Goal: Transaction & Acquisition: Purchase product/service

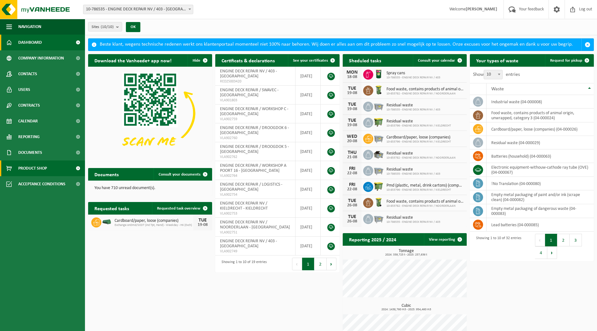
click at [32, 168] on span "Product Shop" at bounding box center [32, 169] width 29 height 16
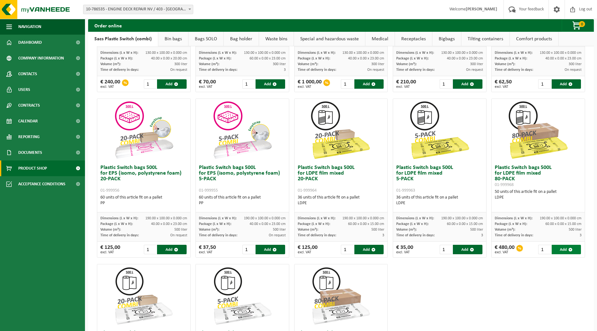
click at [558, 247] on button "Add" at bounding box center [566, 249] width 29 height 9
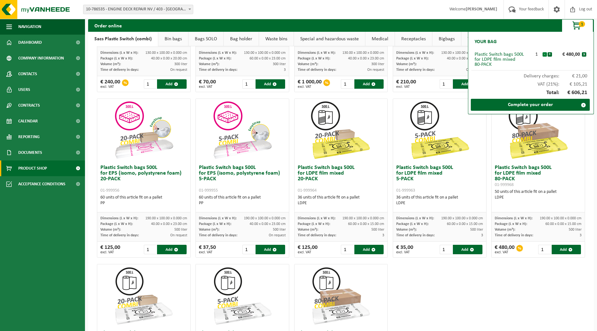
click at [544, 55] on button "-" at bounding box center [545, 54] width 4 height 4
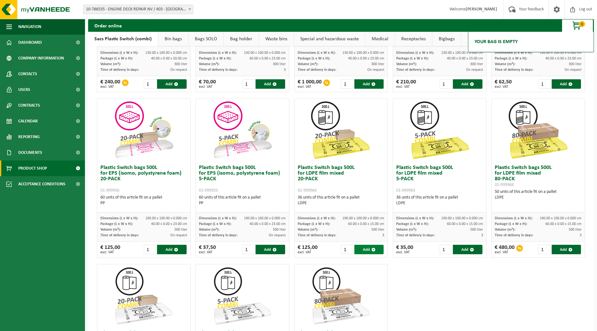
click at [362, 250] on button "Add" at bounding box center [368, 249] width 29 height 9
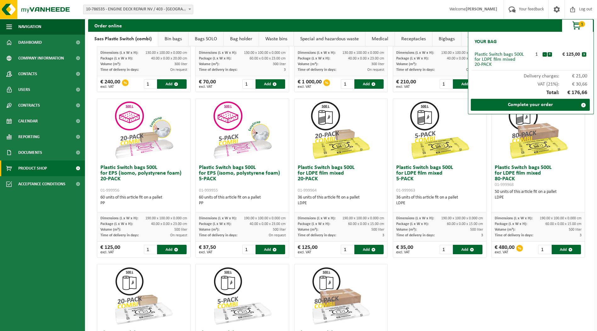
click at [317, 175] on h3 "Plastic Switch bags 500L for LDPE film mixed 20-PACK 01-999964" at bounding box center [341, 179] width 87 height 28
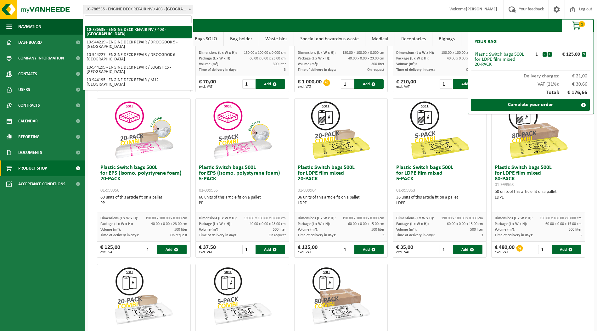
click at [190, 9] on b at bounding box center [190, 9] width 3 height 2
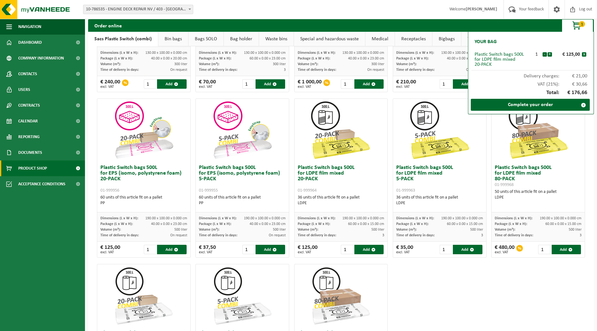
click at [190, 9] on b at bounding box center [190, 9] width 3 height 2
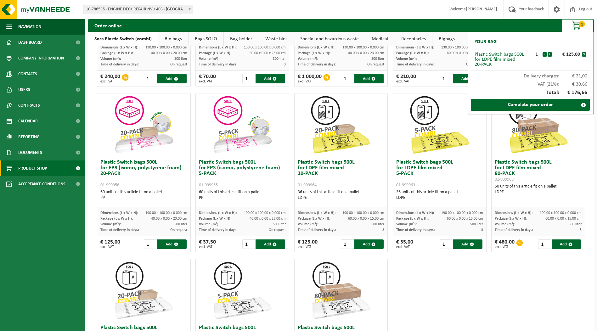
scroll to position [126, 0]
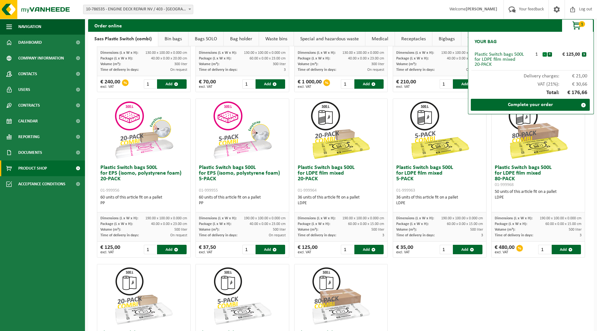
click at [544, 55] on button "-" at bounding box center [545, 54] width 4 height 4
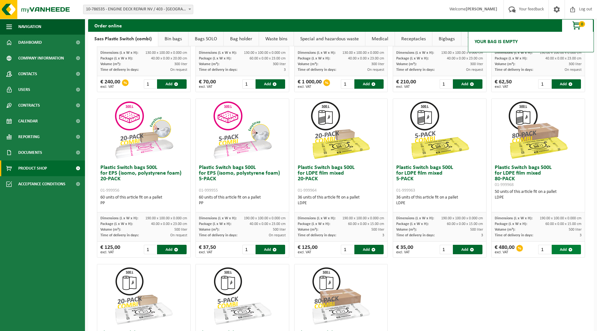
click at [558, 249] on button "Add" at bounding box center [566, 249] width 29 height 9
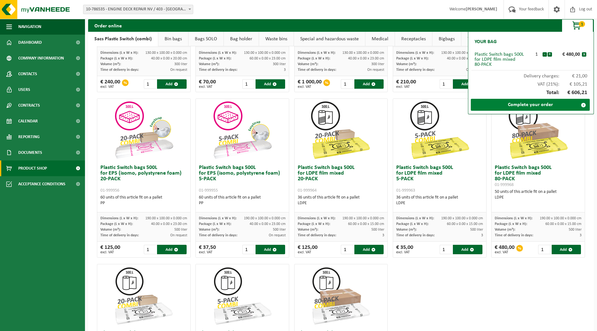
click at [530, 106] on link "Complete your order" at bounding box center [530, 105] width 119 height 12
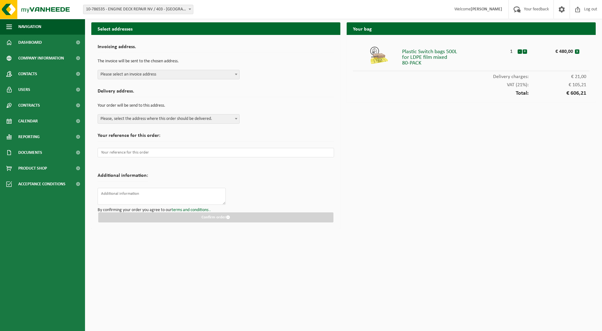
click at [236, 75] on b at bounding box center [236, 75] width 3 height 2
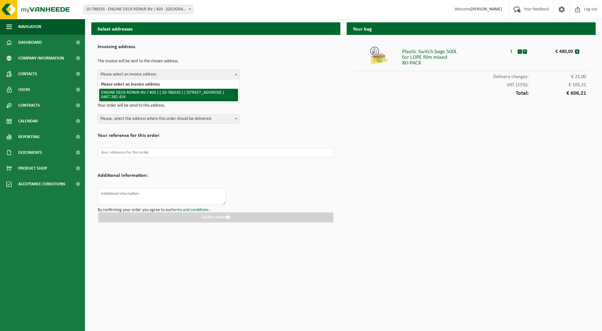
select select "98158"
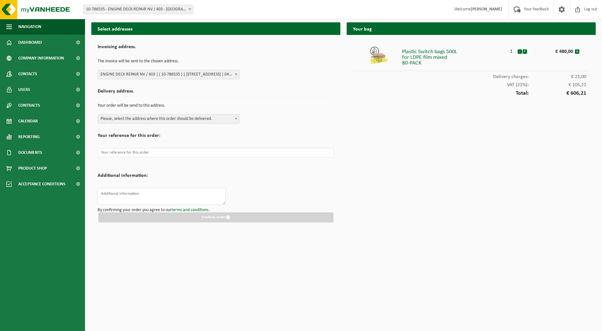
click at [236, 119] on b at bounding box center [236, 119] width 3 height 2
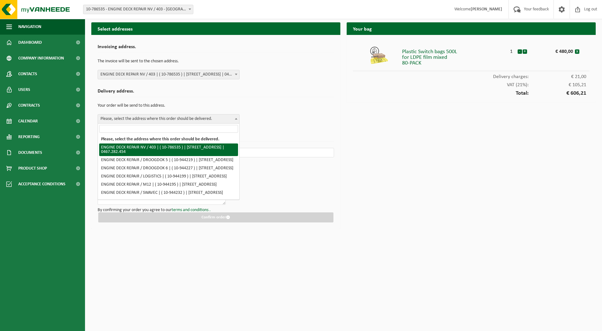
select select "98158"
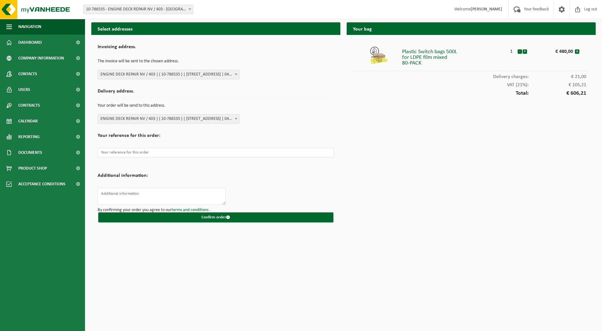
click at [426, 62] on div "Plastic Switch bags 500L for LDPE film mixed 80-PACK" at bounding box center [454, 56] width 104 height 20
drag, startPoint x: 424, startPoint y: 62, endPoint x: 397, endPoint y: 50, distance: 29.7
click at [397, 50] on li "Plastic Switch bags 500L for LDPE film mixed 80-PACK 1 - + € 480,00 x" at bounding box center [471, 56] width 236 height 30
drag, startPoint x: 397, startPoint y: 50, endPoint x: 420, endPoint y: 61, distance: 25.5
copy li "Plastic Switch bags 500L for LDPE film mixed 80-PACK"
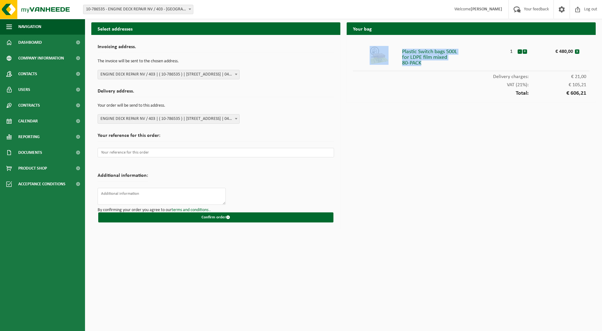
click at [441, 58] on div "Plastic Switch bags 500L for LDPE film mixed 80-PACK" at bounding box center [454, 56] width 104 height 20
click at [452, 55] on div "Plastic Switch bags 500L for LDPE film mixed 80-PACK" at bounding box center [454, 56] width 104 height 20
drag, startPoint x: 447, startPoint y: 55, endPoint x: 401, endPoint y: 60, distance: 45.9
click at [401, 60] on li "Plastic Switch bags 500L for LDPE film mixed 80-PACK 1 - + € 480,00 x" at bounding box center [471, 56] width 236 height 30
click at [441, 121] on div "Your bag Plastic Switch bags 500L for LDPE film mixed 80-PACK 1 - + € 480,00 x …" at bounding box center [470, 127] width 255 height 210
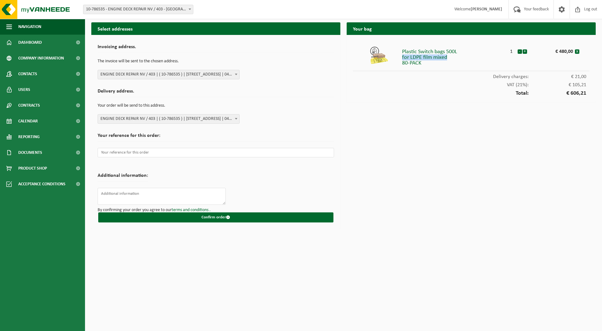
drag, startPoint x: 447, startPoint y: 57, endPoint x: 401, endPoint y: 60, distance: 46.0
click at [401, 60] on li "Plastic Switch bags 500L for LDPE film mixed 80-PACK 1 - + € 480,00 x" at bounding box center [471, 56] width 236 height 30
drag, startPoint x: 411, startPoint y: 208, endPoint x: 417, endPoint y: 184, distance: 25.1
click at [416, 197] on div "Your bag Plastic Switch bags 500L for LDPE film mixed 80-PACK 1 - + € 480,00 x …" at bounding box center [470, 127] width 255 height 210
drag, startPoint x: 424, startPoint y: 66, endPoint x: 402, endPoint y: 64, distance: 22.8
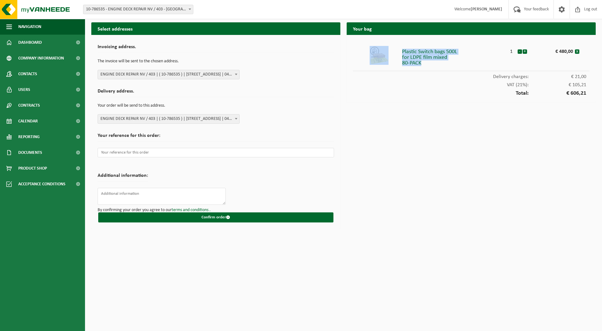
click at [402, 64] on li "Plastic Switch bags 500L for LDPE film mixed 80-PACK 1 - + € 480,00 x" at bounding box center [471, 56] width 236 height 30
drag, startPoint x: 402, startPoint y: 64, endPoint x: 402, endPoint y: 60, distance: 3.8
click at [402, 60] on div at bounding box center [379, 55] width 46 height 19
drag, startPoint x: 402, startPoint y: 56, endPoint x: 422, endPoint y: 56, distance: 20.5
click at [422, 56] on li "Plastic Switch bags 500L for LDPE film mixed 80-PACK 1 - + € 480,00 x" at bounding box center [471, 56] width 236 height 30
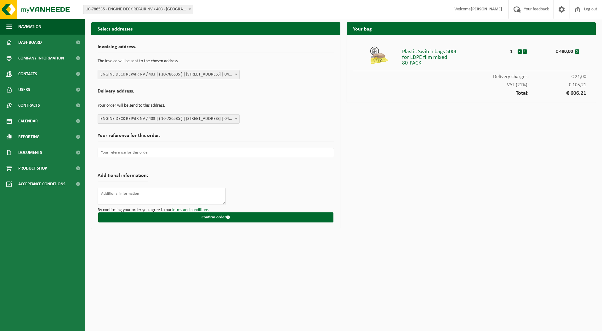
drag, startPoint x: 422, startPoint y: 56, endPoint x: 410, endPoint y: 81, distance: 27.6
click at [409, 81] on div "VAT (21%): € 105,21" at bounding box center [471, 83] width 236 height 8
drag, startPoint x: 403, startPoint y: 58, endPoint x: 447, endPoint y: 58, distance: 43.8
click at [447, 58] on div "Plastic Switch bags 500L for LDPE film mixed 80-PACK" at bounding box center [454, 56] width 104 height 20
copy div "or LDPE film mixed"
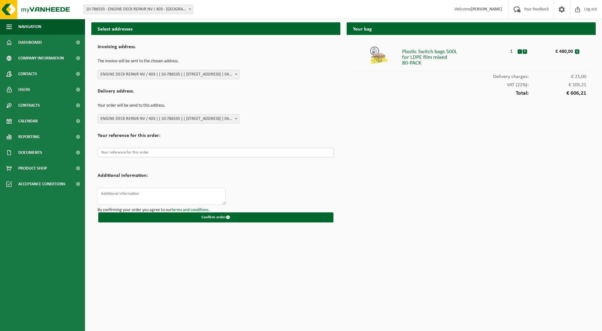
click at [149, 154] on input "text" at bounding box center [216, 152] width 236 height 9
paste input "SMA.SMA.EDR-INTERNAL.156812"
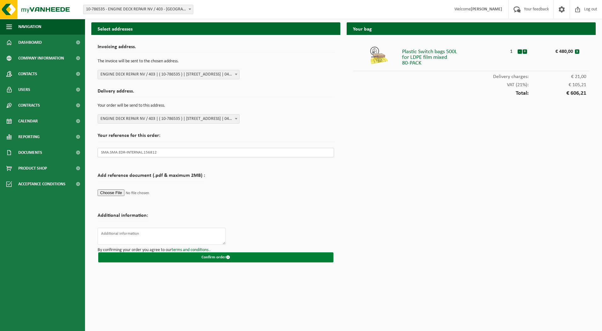
type input "SMA.SMA.EDR-INTERNAL.156812"
click at [207, 256] on button "Confirm order" at bounding box center [215, 257] width 235 height 10
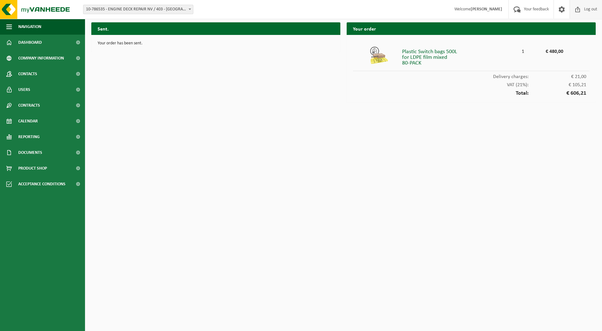
click at [589, 8] on span "Log out" at bounding box center [590, 9] width 16 height 19
